Goal: Task Accomplishment & Management: Complete application form

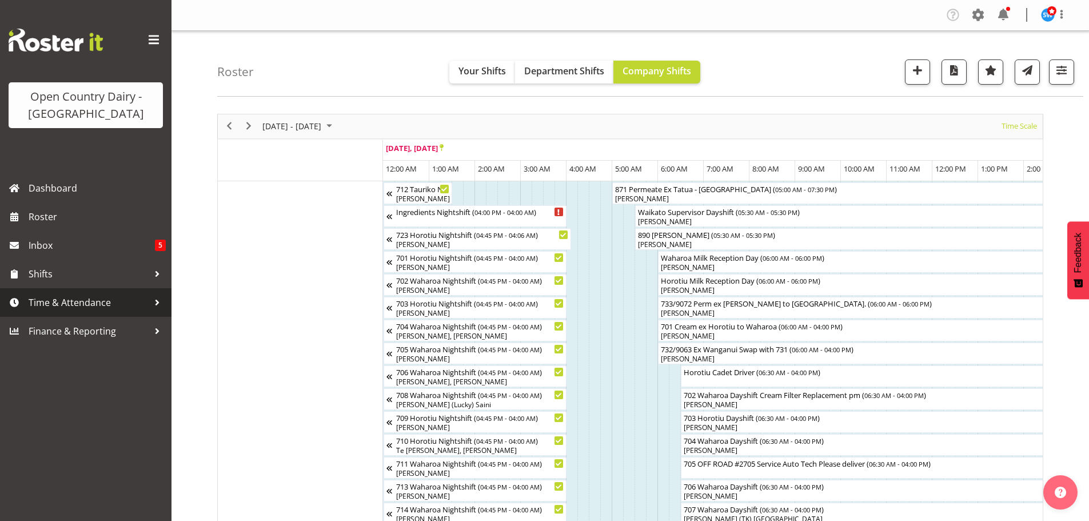
click at [77, 302] on span "Time & Attendance" at bounding box center [89, 302] width 120 height 17
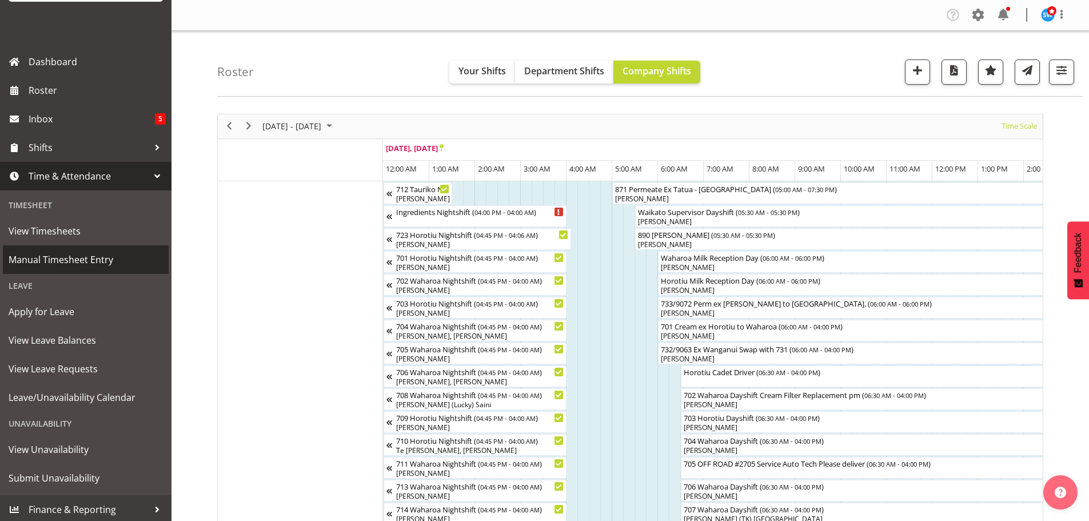
scroll to position [129, 0]
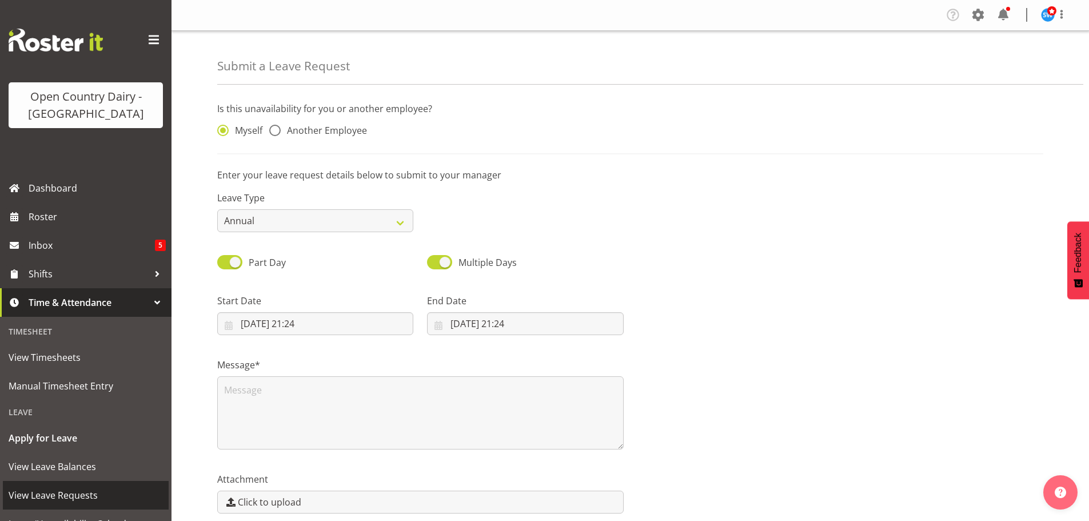
click at [53, 491] on span "View Leave Requests" at bounding box center [86, 495] width 154 height 17
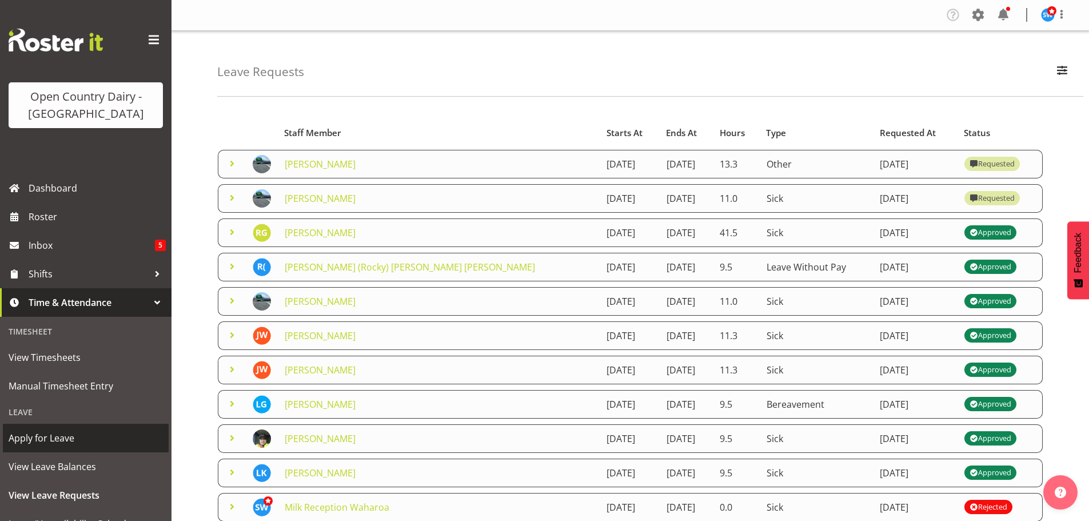
click at [46, 432] on span "Apply for Leave" at bounding box center [86, 437] width 154 height 17
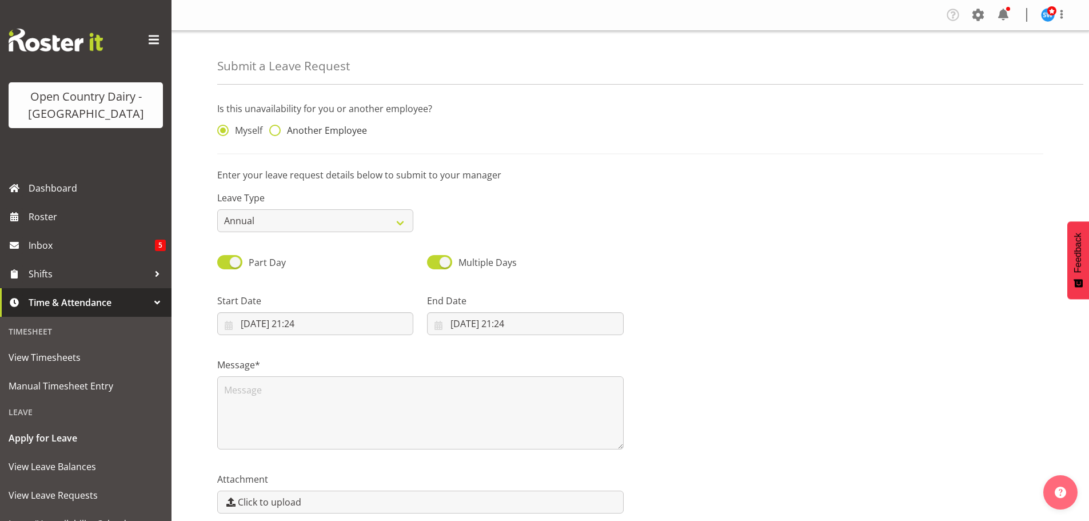
click at [272, 132] on span at bounding box center [274, 130] width 11 height 11
click at [272, 132] on input "Another Employee" at bounding box center [272, 130] width 7 height 7
radio input "true"
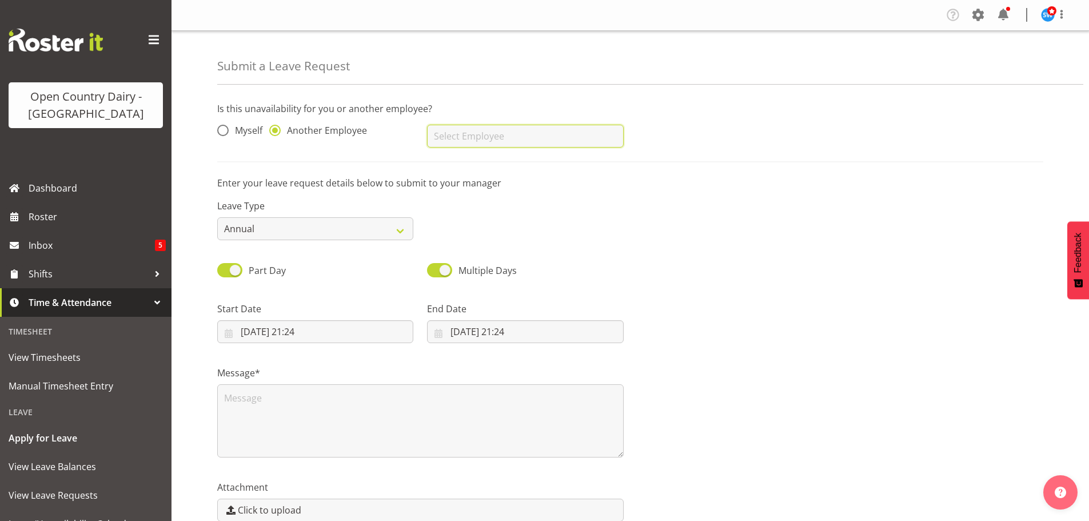
click at [453, 137] on input "text" at bounding box center [525, 136] width 196 height 23
click at [473, 202] on span "Stephen Parsons" at bounding box center [471, 206] width 71 height 13
type input "Stephen Parsons"
click at [347, 234] on select "Annual Sick Leave Without Pay Bereavement Domestic Violence Parental Jury Servi…" at bounding box center [315, 228] width 196 height 23
select select "Sick"
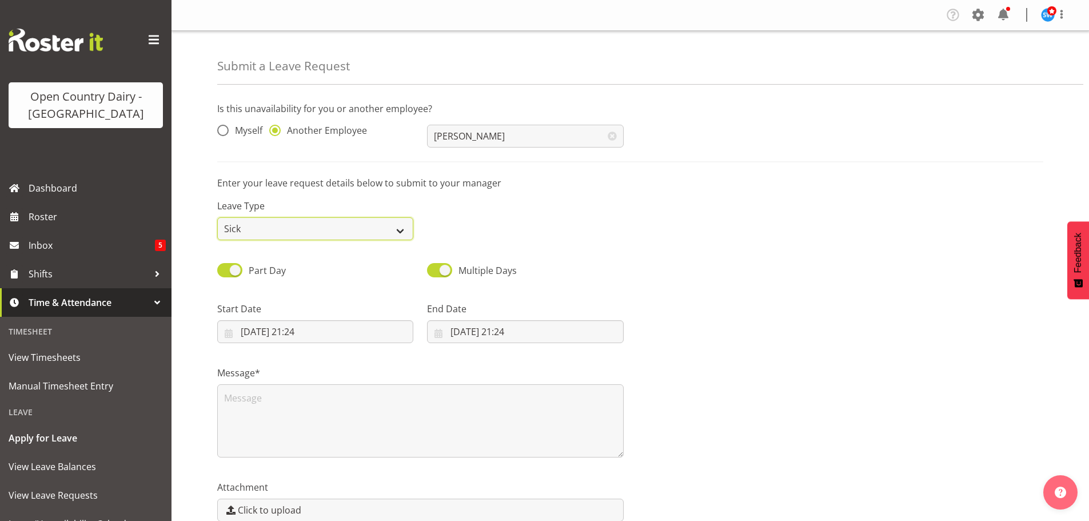
click at [217, 217] on select "Annual Sick Leave Without Pay Bereavement Domestic Violence Parental Jury Servi…" at bounding box center [315, 228] width 196 height 23
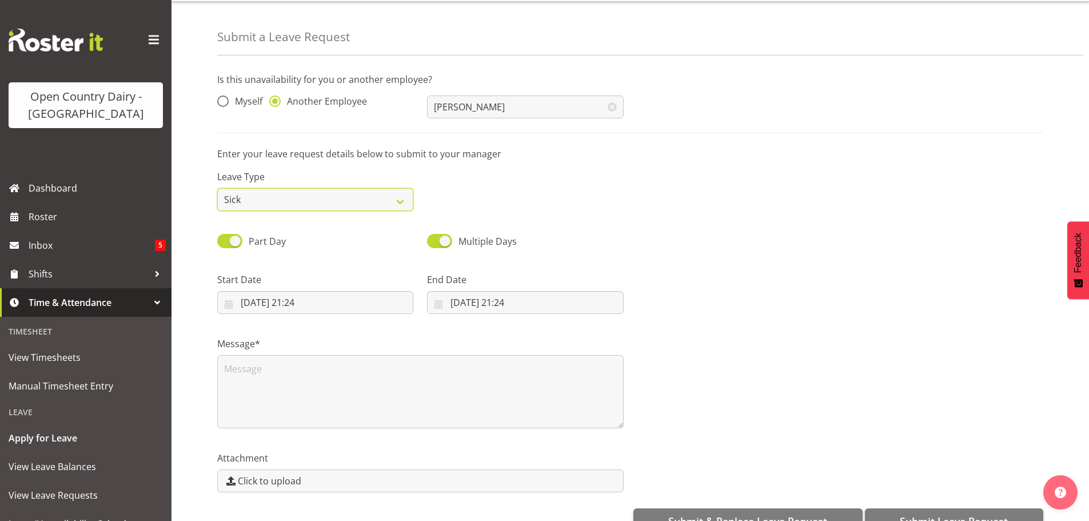
scroll to position [59, 0]
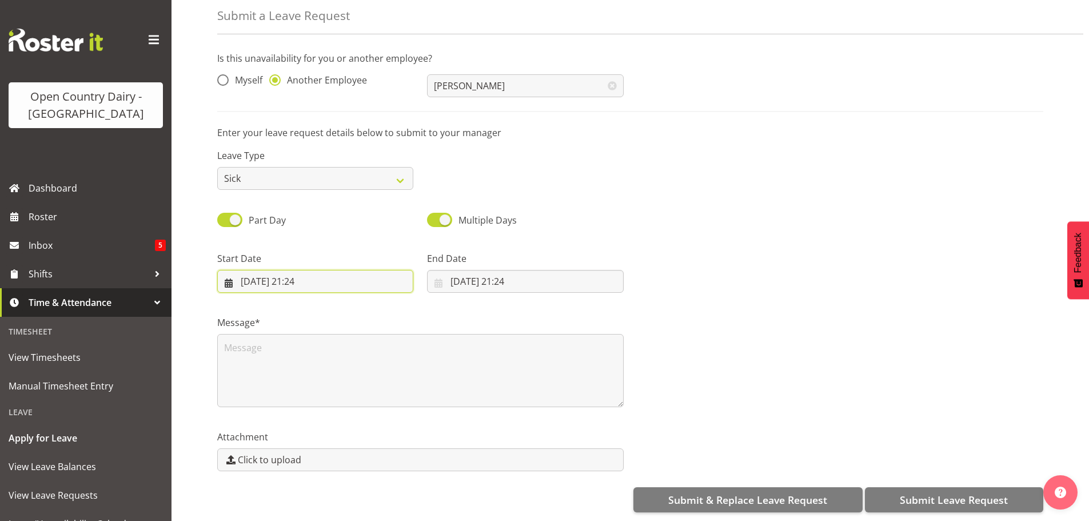
click at [304, 270] on input "[DATE] 21:24" at bounding box center [315, 281] width 196 height 23
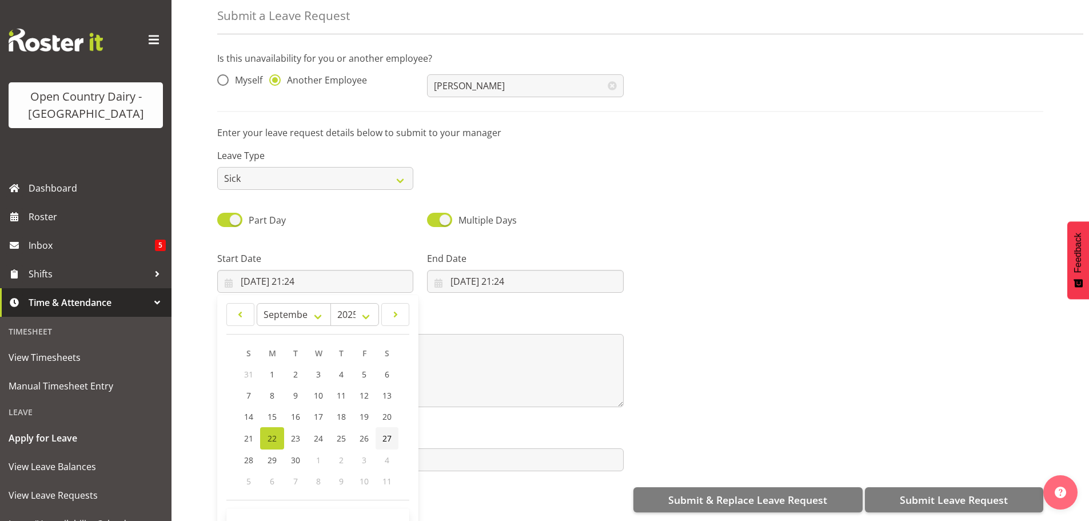
click at [379, 429] on link "27" at bounding box center [387, 438] width 23 height 22
type input "27/09/2025, 21:24"
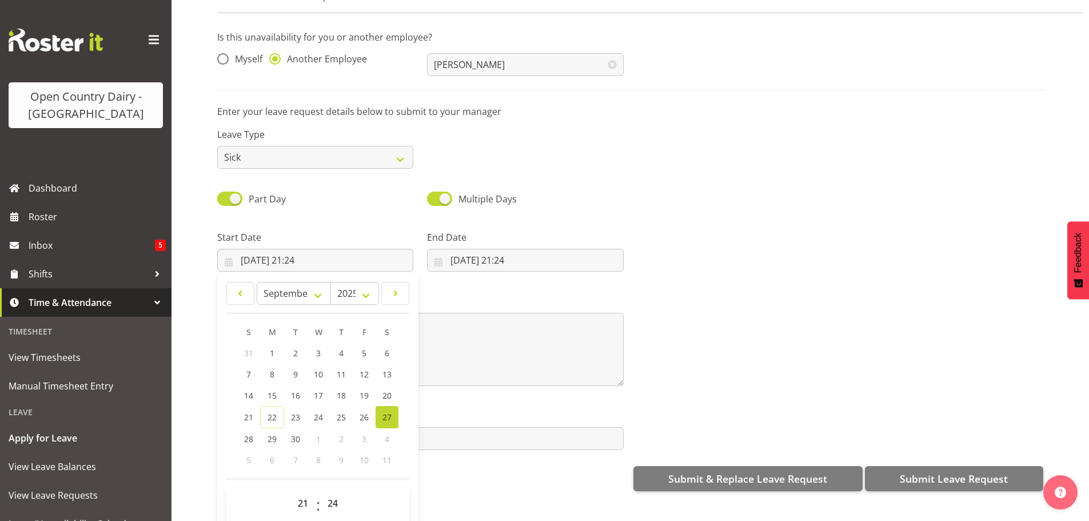
scroll to position [33, 0]
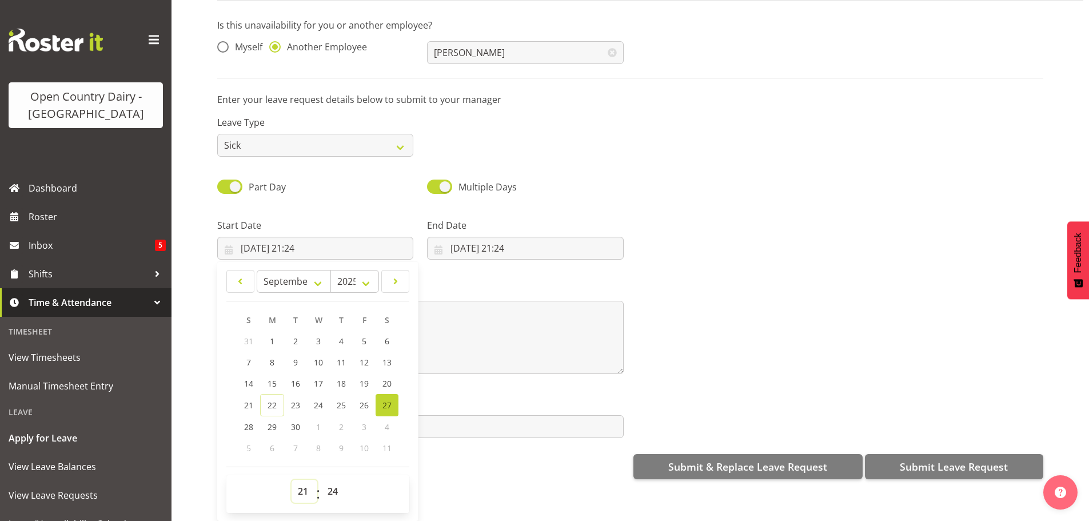
click at [308, 480] on select "00 01 02 03 04 05 06 07 08 09 10 11 12 13 14 15 16 17 18 19 20 21 22 23" at bounding box center [305, 491] width 26 height 23
select select "6"
click at [292, 480] on select "00 01 02 03 04 05 06 07 08 09 10 11 12 13 14 15 16 17 18 19 20 21 22 23" at bounding box center [305, 491] width 26 height 23
type input "27/09/2025, 06:24"
click at [337, 481] on select "00 01 02 03 04 05 06 07 08 09 10 11 12 13 14 15 16 17 18 19 20 21 22 23 24 25 2…" at bounding box center [334, 491] width 26 height 23
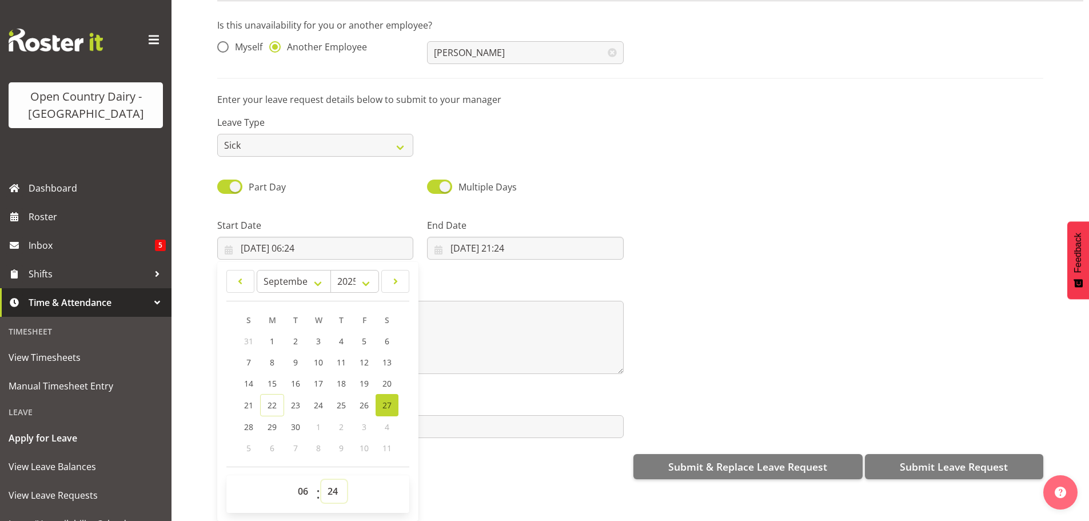
select select "30"
click at [321, 480] on select "00 01 02 03 04 05 06 07 08 09 10 11 12 13 14 15 16 17 18 19 20 21 22 23 24 25 2…" at bounding box center [334, 491] width 26 height 23
type input "27/09/2025, 06:30"
click at [468, 237] on input "22/09/2025, 21:24" at bounding box center [525, 248] width 196 height 23
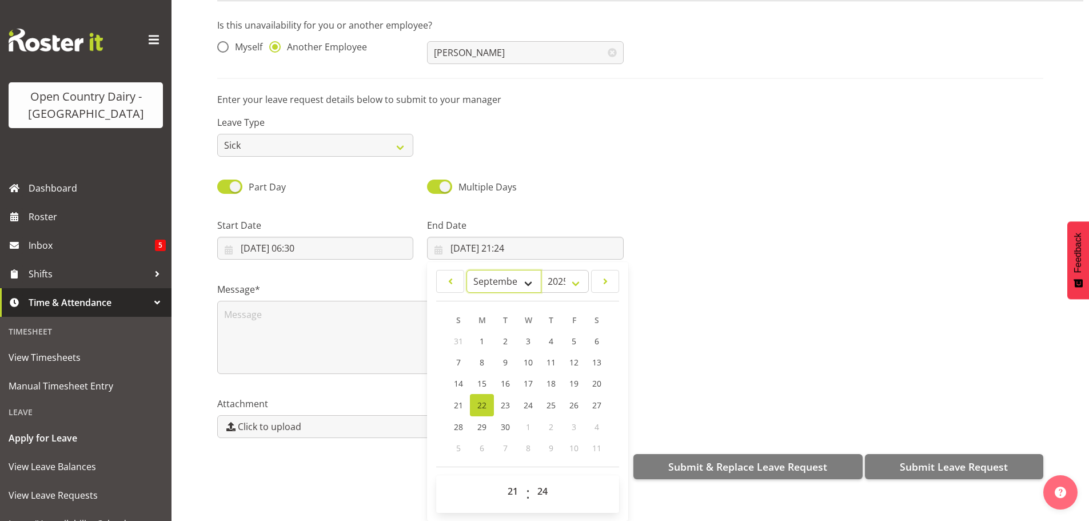
click at [529, 275] on select "January February March April May June July August September October November De…" at bounding box center [504, 281] width 75 height 23
select select "9"
click at [467, 270] on select "January February March April May June July August September October November De…" at bounding box center [504, 281] width 75 height 23
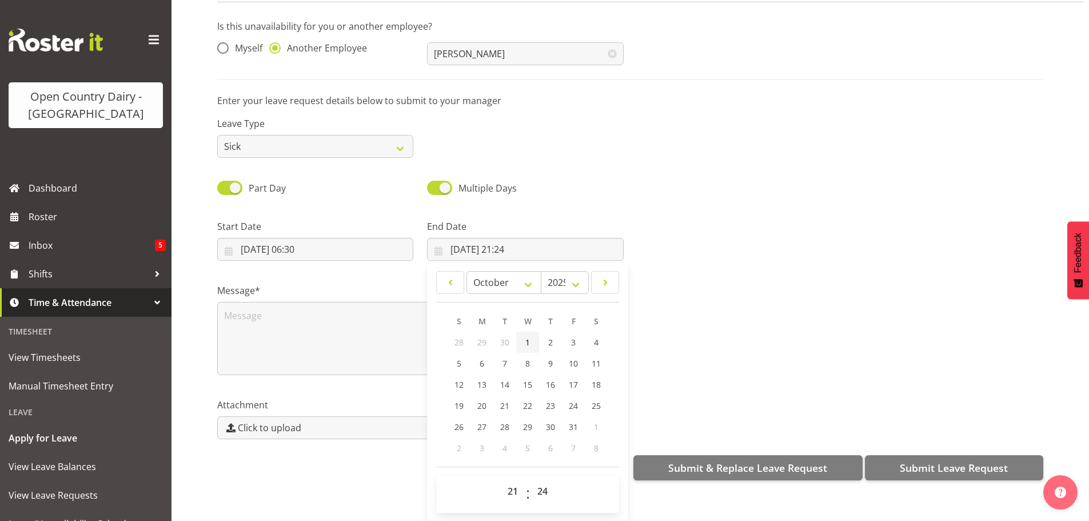
click at [534, 333] on link "1" at bounding box center [527, 342] width 23 height 21
type input "01/10/2025, 21:24"
click at [504, 481] on select "00 01 02 03 04 05 06 07 08 09 10 11 12 13 14 15 16 17 18 19 20 21 22 23" at bounding box center [514, 491] width 26 height 23
select select "4"
click at [501, 480] on select "00 01 02 03 04 05 06 07 08 09 10 11 12 13 14 15 16 17 18 19 20 21 22 23" at bounding box center [514, 491] width 26 height 23
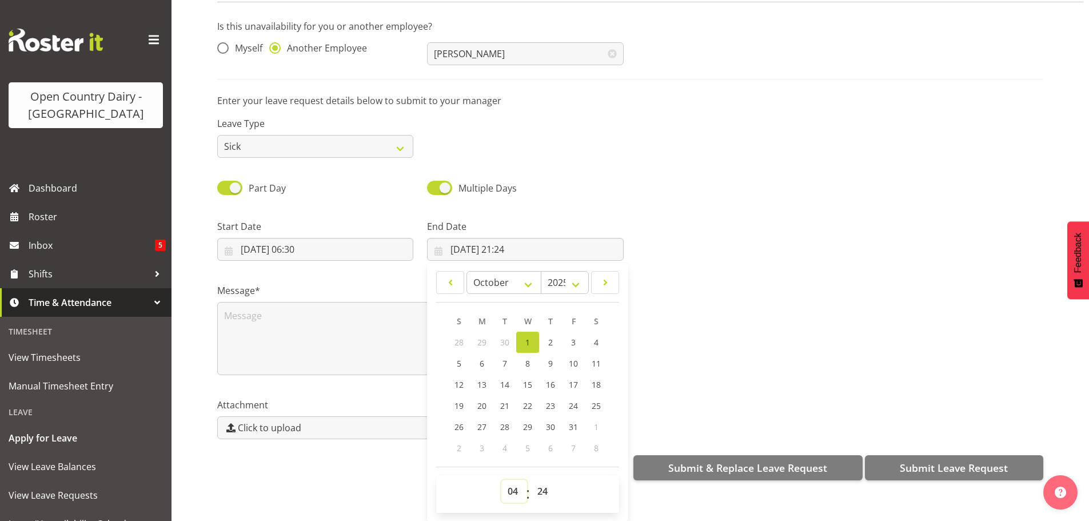
type input "01/10/2025, 04:24"
click at [535, 480] on select "00 01 02 03 04 05 06 07 08 09 10 11 12 13 14 15 16 17 18 19 20 21 22 23 24 25 2…" at bounding box center [544, 491] width 26 height 23
click at [538, 481] on select "00 01 02 03 04 05 06 07 08 09 10 11 12 13 14 15 16 17 18 19 20 21 22 23 24 25 2…" at bounding box center [544, 491] width 26 height 23
click at [544, 480] on select "00 01 02 03 04 05 06 07 08 09 10 11 12 13 14 15 16 17 18 19 20 21 22 23 24 25 2…" at bounding box center [544, 491] width 26 height 23
click at [545, 489] on select "00 01 02 03 04 05 06 07 08 09 10 11 12 13 14 15 16 17 18 19 20 21 22 23 24 25 2…" at bounding box center [544, 491] width 26 height 23
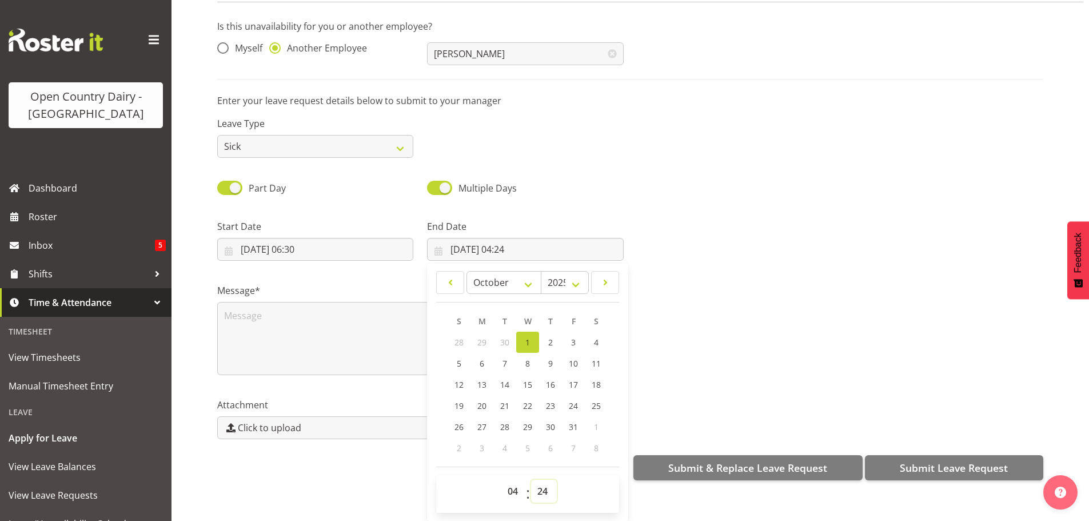
select select "0"
click at [531, 480] on select "00 01 02 03 04 05 06 07 08 09 10 11 12 13 14 15 16 17 18 19 20 21 22 23 24 25 2…" at bounding box center [544, 491] width 26 height 23
type input "01/10/2025, 04:00"
click at [704, 268] on div "Message*" at bounding box center [630, 325] width 840 height 114
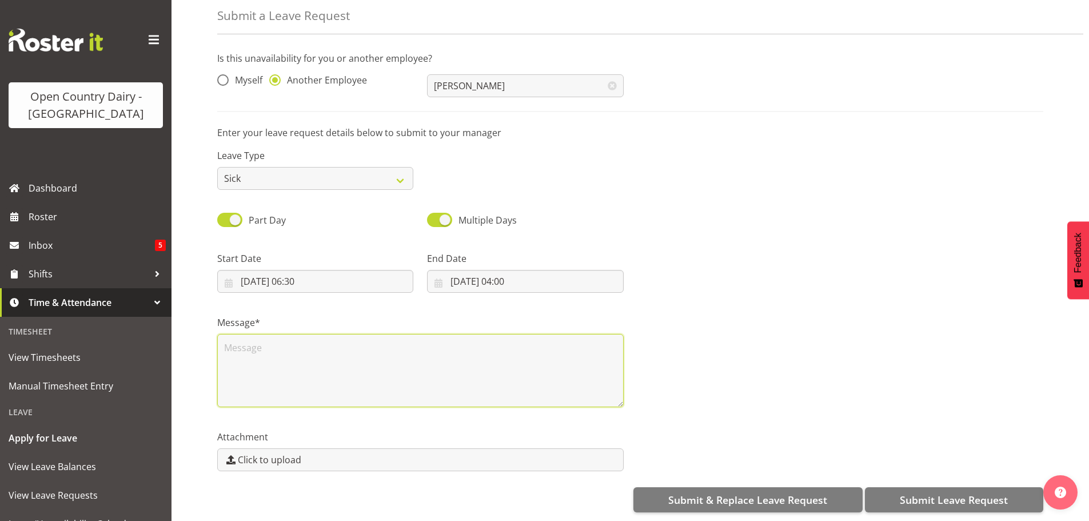
click at [305, 354] on textarea at bounding box center [420, 370] width 407 height 73
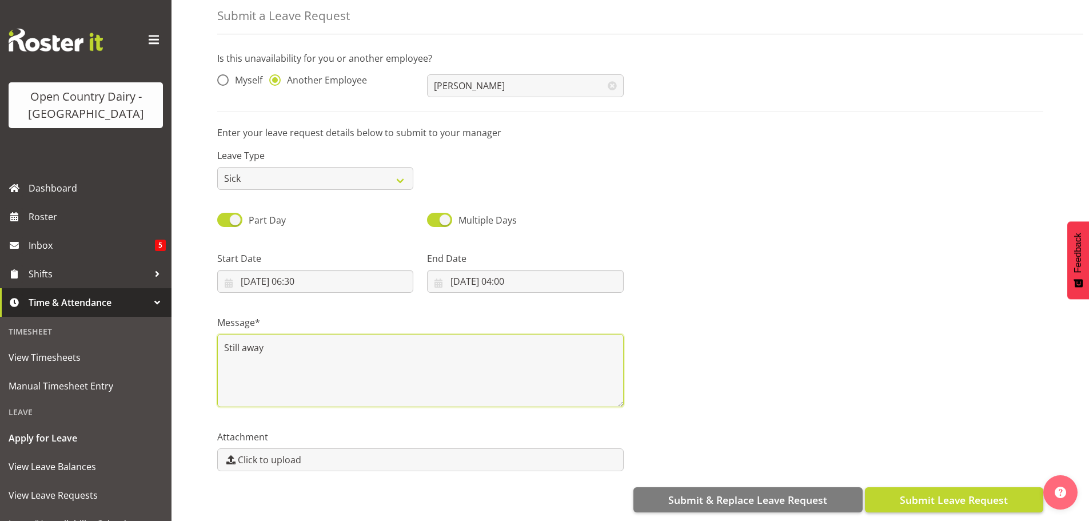
type textarea "Still away"
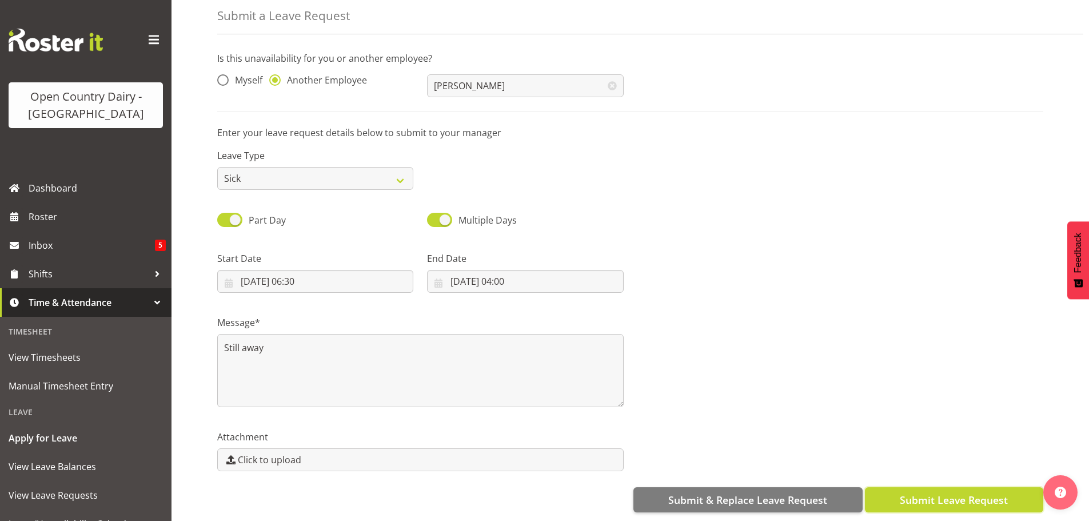
click at [915, 492] on span "Submit Leave Request" at bounding box center [954, 499] width 108 height 15
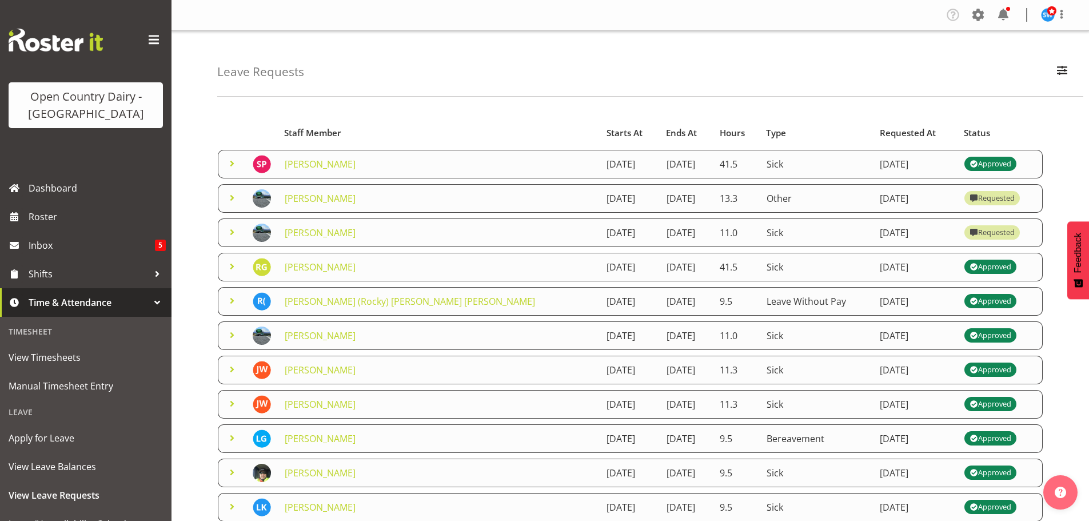
click at [232, 200] on span at bounding box center [232, 198] width 14 height 14
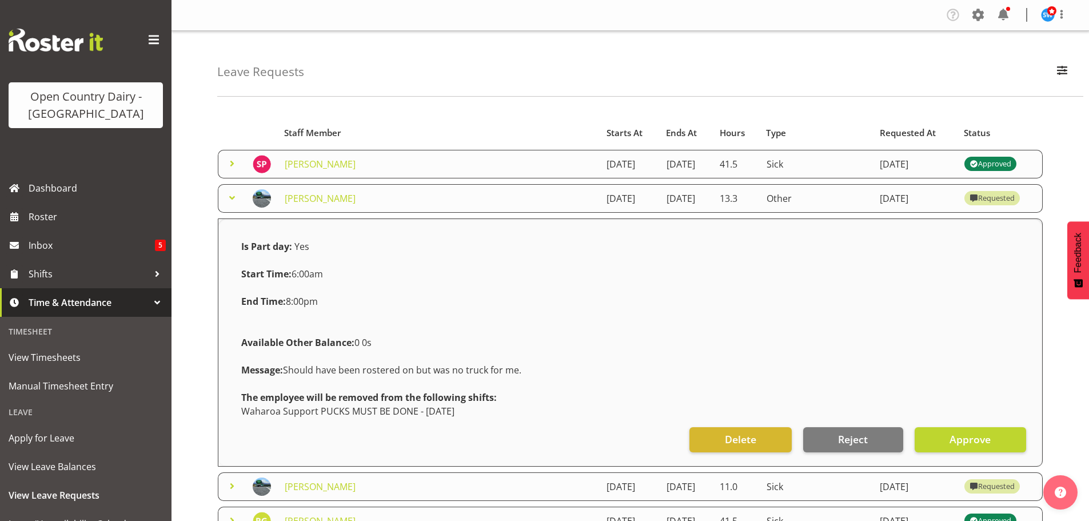
click at [229, 196] on span at bounding box center [232, 198] width 14 height 14
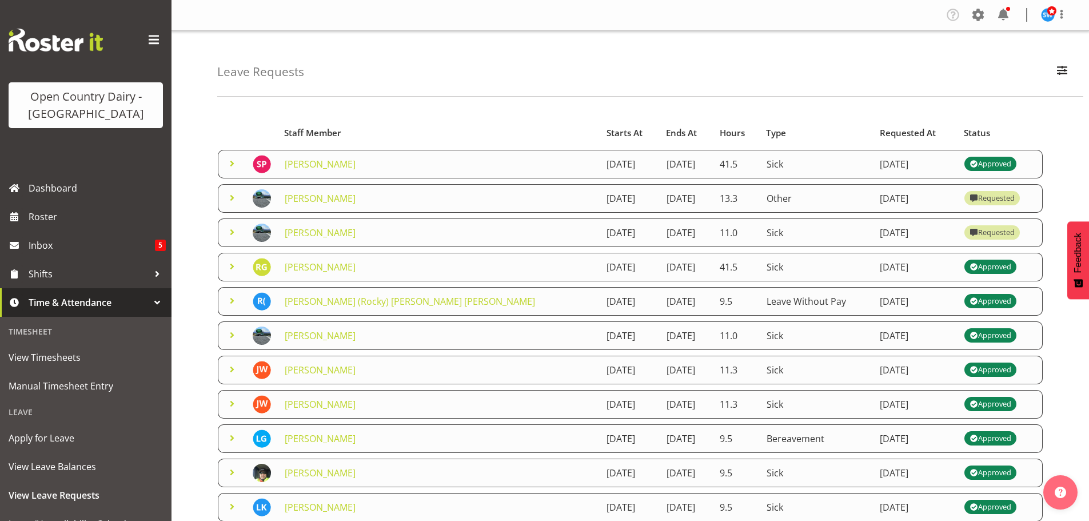
click at [230, 232] on span at bounding box center [232, 232] width 14 height 14
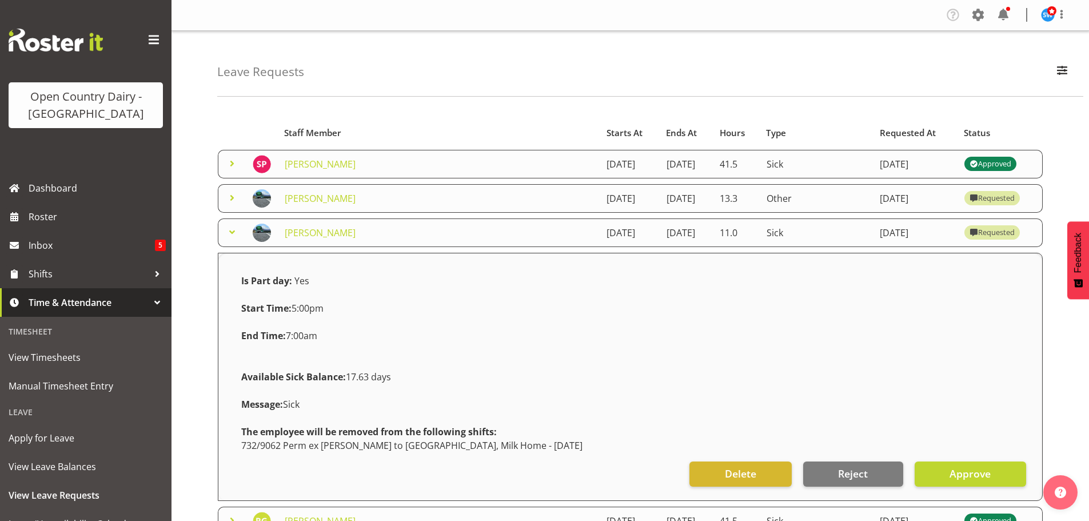
click at [233, 232] on span at bounding box center [232, 232] width 14 height 14
